Goal: Connect with others: Connect with others

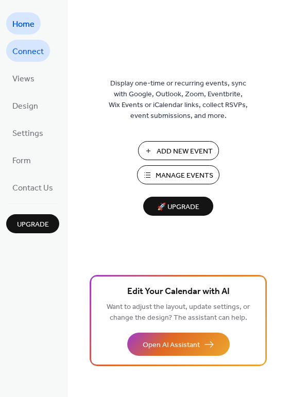
click at [30, 53] on span "Connect" at bounding box center [27, 52] width 31 height 16
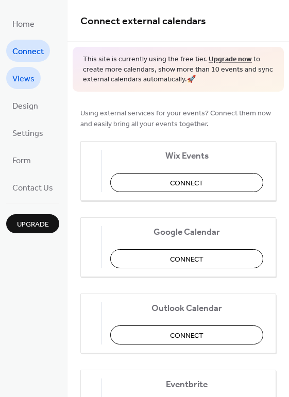
click at [28, 79] on span "Views" at bounding box center [23, 79] width 22 height 16
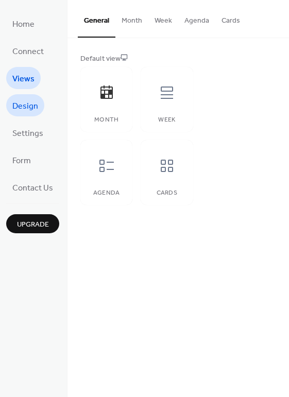
click at [29, 108] on span "Design" at bounding box center [25, 106] width 26 height 16
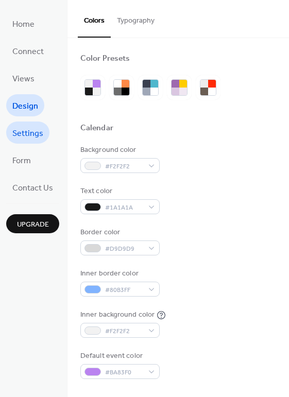
click at [31, 131] on span "Settings" at bounding box center [27, 134] width 31 height 16
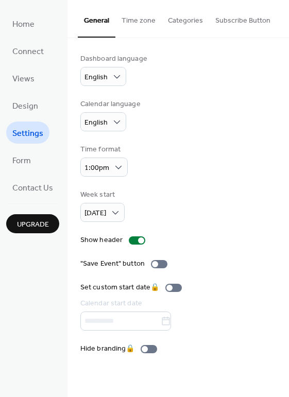
click at [125, 27] on button "Time zone" at bounding box center [138, 18] width 46 height 37
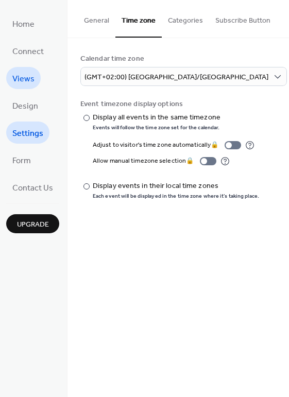
click at [29, 78] on span "Views" at bounding box center [23, 79] width 22 height 16
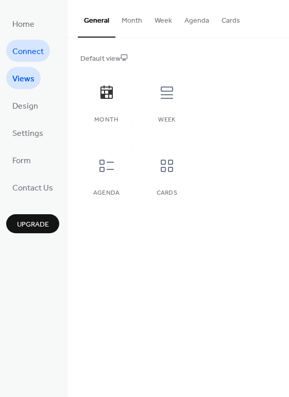
click at [28, 48] on span "Connect" at bounding box center [27, 52] width 31 height 16
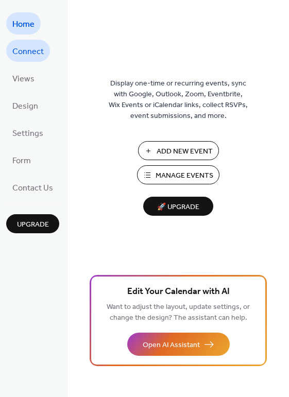
click at [27, 49] on span "Connect" at bounding box center [27, 52] width 31 height 16
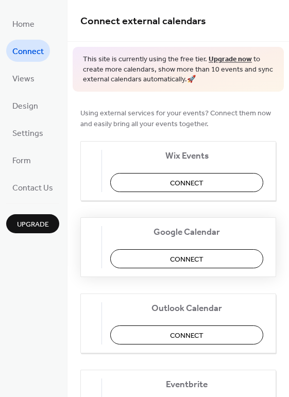
click at [204, 264] on span "Connect" at bounding box center [186, 259] width 33 height 11
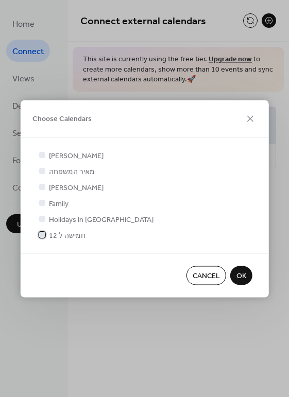
click at [72, 235] on span "חמישה ל 12" at bounding box center [67, 236] width 37 height 11
click at [243, 275] on span "OK" at bounding box center [242, 276] width 10 height 11
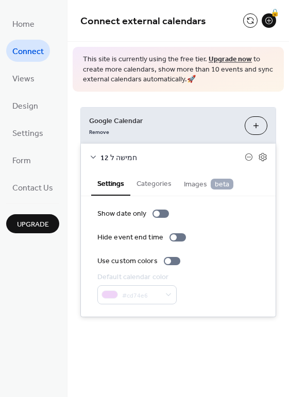
click at [149, 182] on button "Categories" at bounding box center [153, 183] width 47 height 24
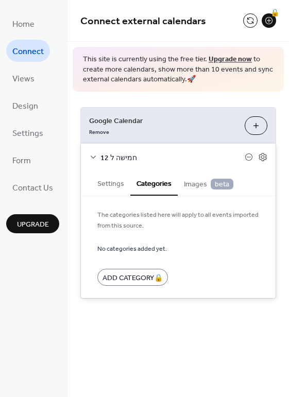
click at [114, 186] on button "Settings" at bounding box center [110, 183] width 39 height 24
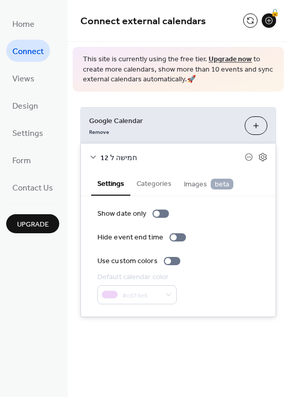
click at [260, 125] on button "Choose Calendars" at bounding box center [256, 125] width 23 height 19
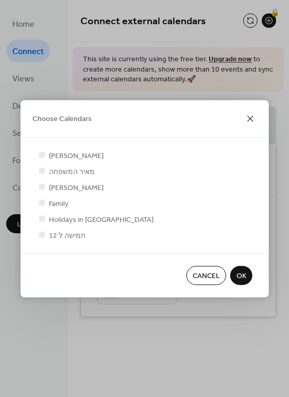
click at [252, 120] on icon at bounding box center [250, 118] width 12 height 12
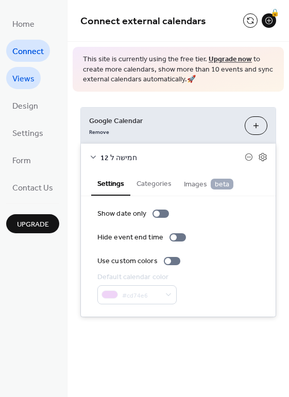
click at [33, 85] on span "Views" at bounding box center [23, 79] width 22 height 16
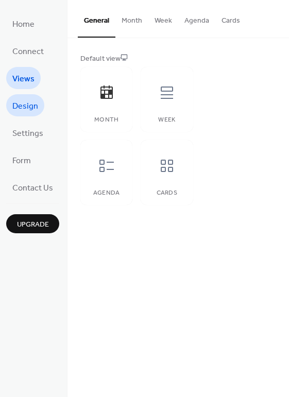
click at [29, 101] on span "Design" at bounding box center [25, 106] width 26 height 16
